Goal: Book appointment/travel/reservation

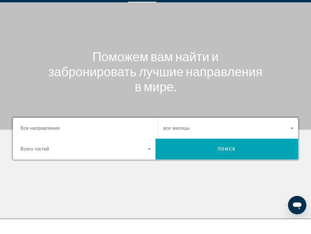
scroll to position [29, 0]
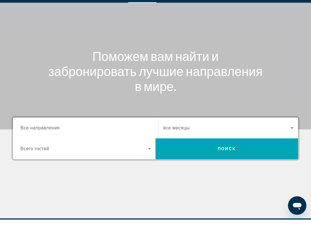
click at [142, 139] on input "Destination Все направления" at bounding box center [85, 142] width 131 height 7
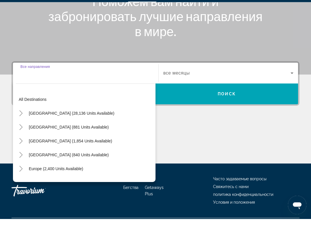
scroll to position [99, 0]
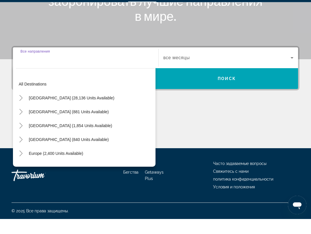
click at [78, 166] on span "Europe (2,400 units available)" at bounding box center [56, 168] width 54 height 5
type input "**********"
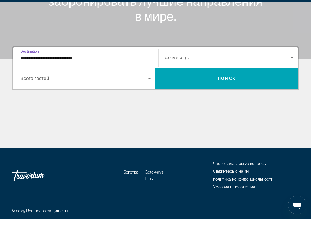
click at [291, 69] on icon "Виджет поиска" at bounding box center [292, 72] width 7 height 7
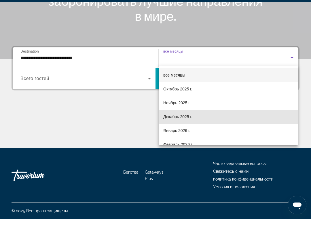
click at [189, 129] on font "Декабрь 2025 г." at bounding box center [177, 131] width 29 height 5
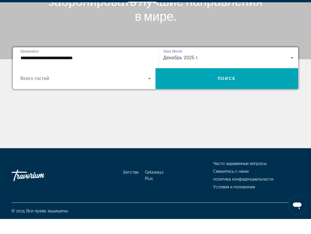
click at [239, 87] on span "Виджет поиска" at bounding box center [227, 94] width 143 height 14
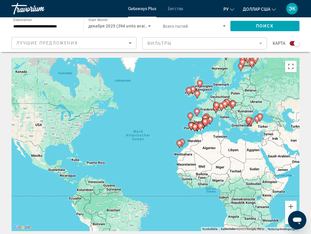
click at [132, 42] on icon "Sort by" at bounding box center [130, 43] width 7 height 7
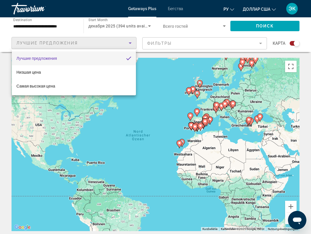
click at [130, 41] on div at bounding box center [155, 117] width 311 height 234
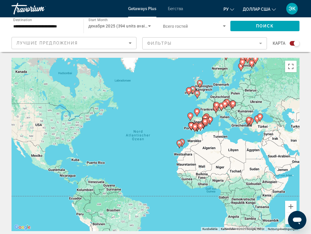
click at [50, 26] on input "**********" at bounding box center [44, 26] width 63 height 7
